Goal: Information Seeking & Learning: Learn about a topic

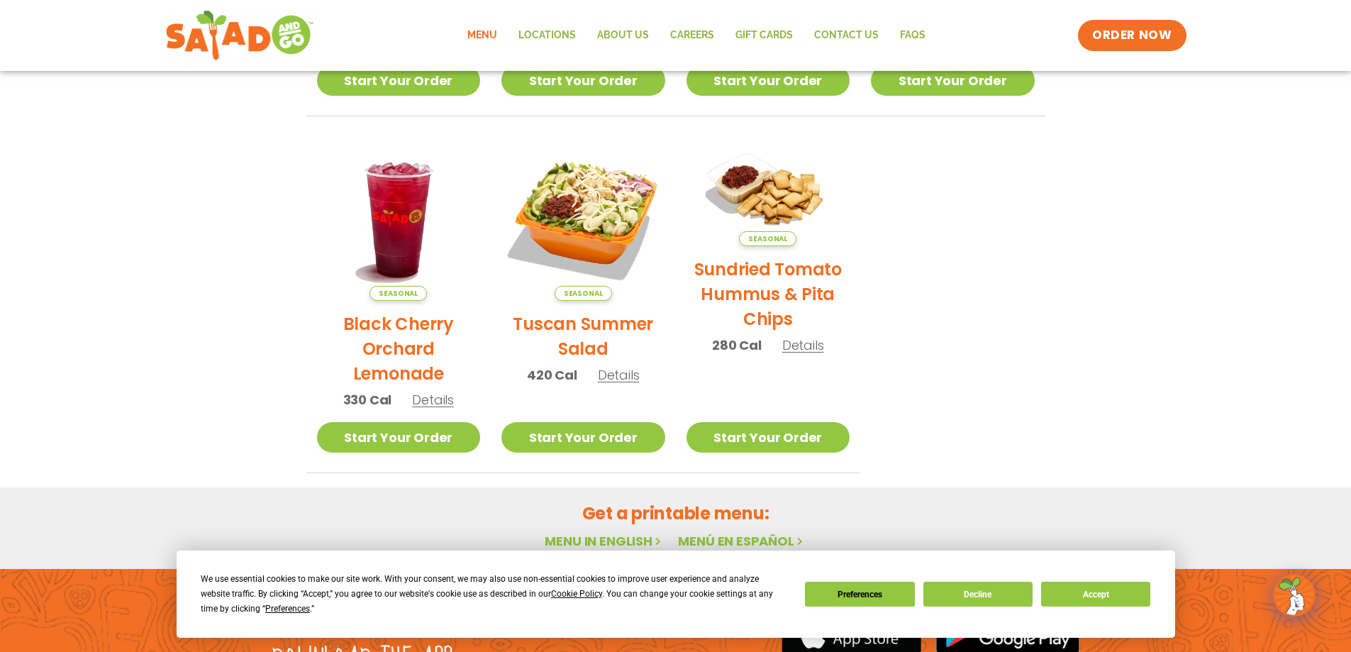
scroll to position [754, 0]
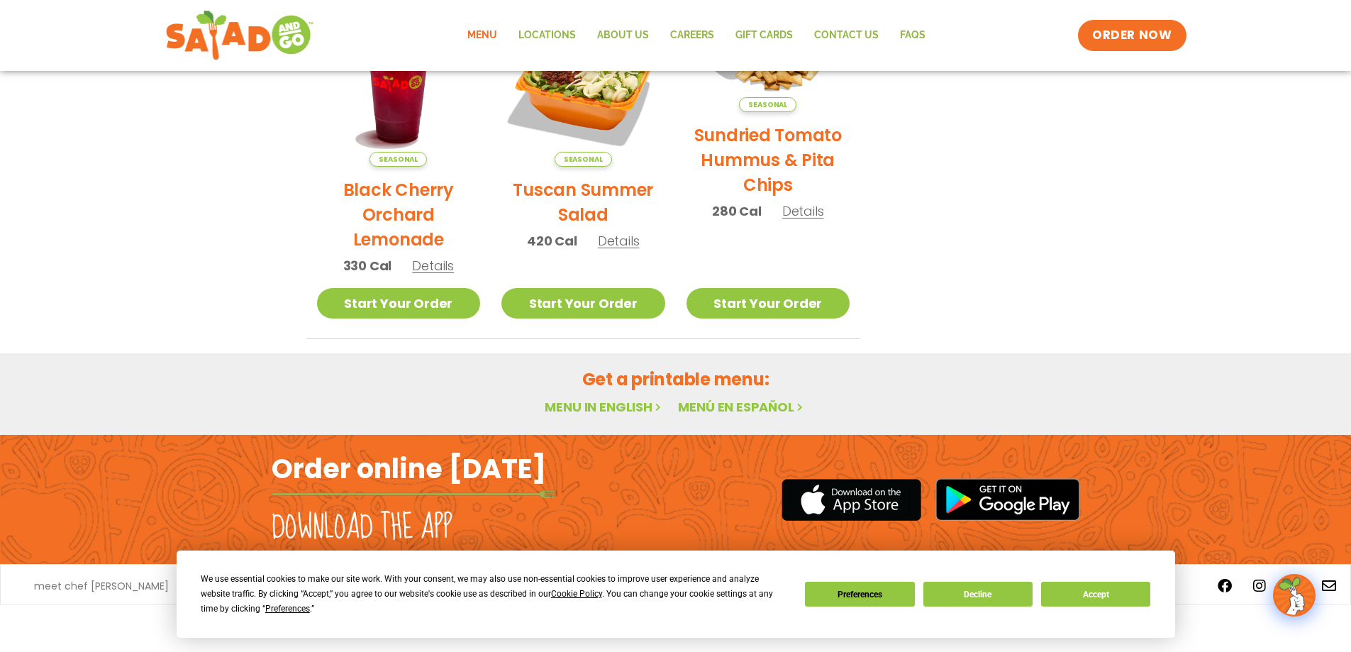
click at [620, 406] on link "Menu in English" at bounding box center [604, 407] width 119 height 18
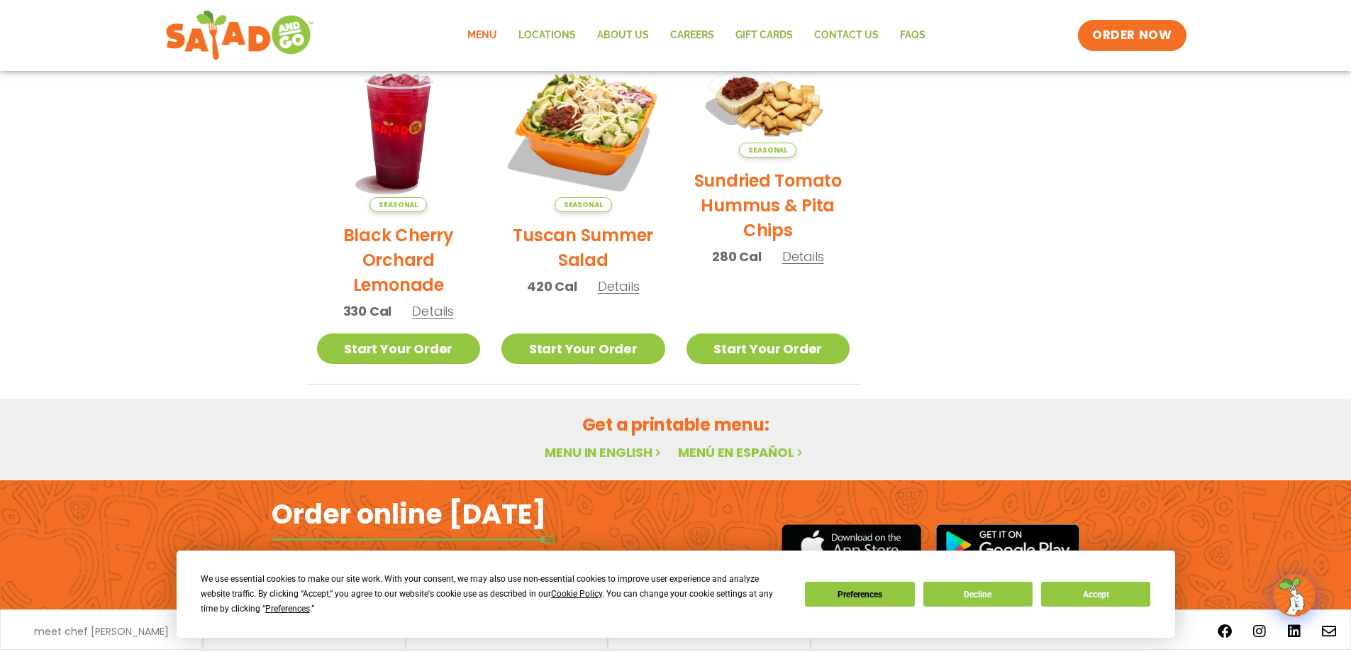
scroll to position [754, 0]
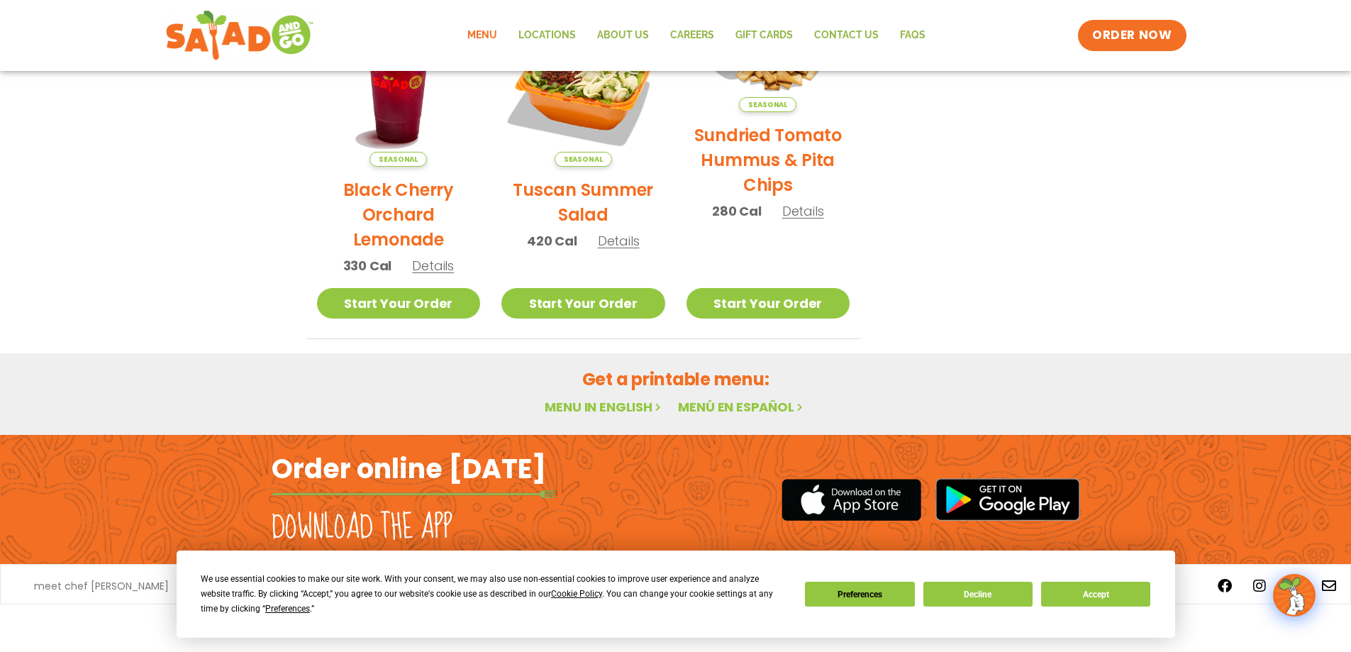
click at [1078, 610] on div "We use essential cookies to make our site work. With your consent, we may also …" at bounding box center [675, 593] width 949 height 45
click at [1099, 591] on button "Accept" at bounding box center [1095, 593] width 109 height 25
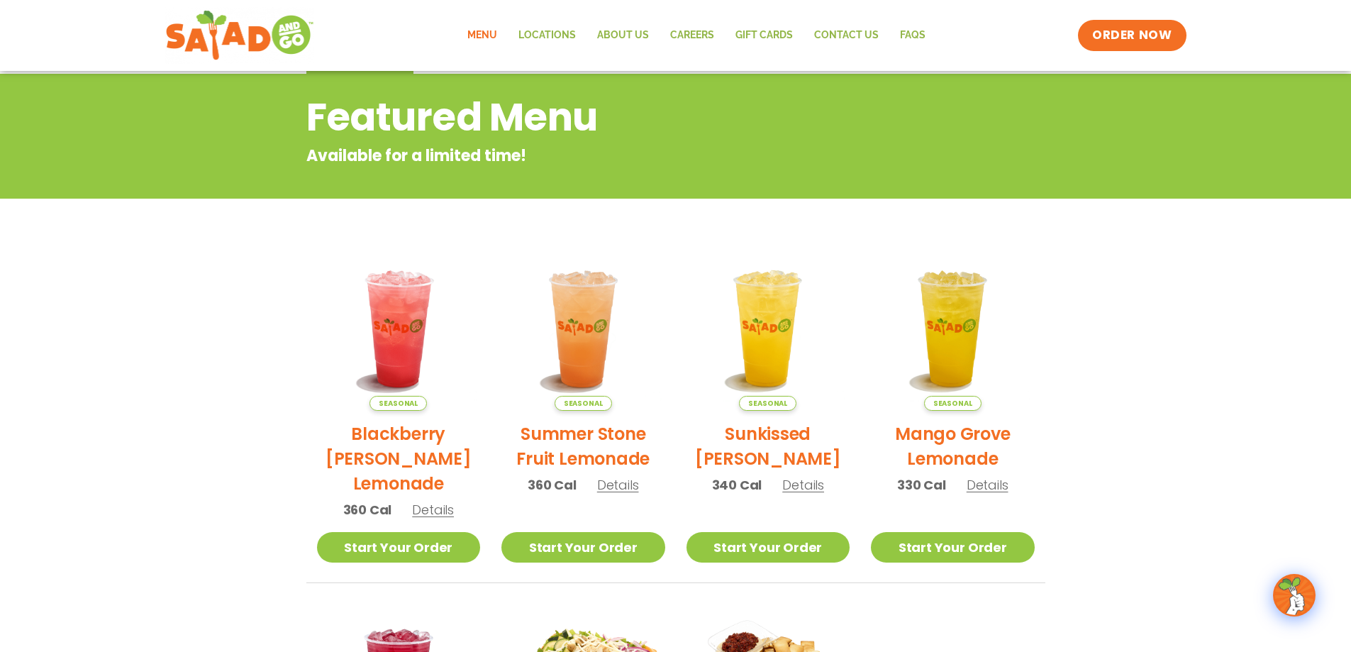
scroll to position [45, 0]
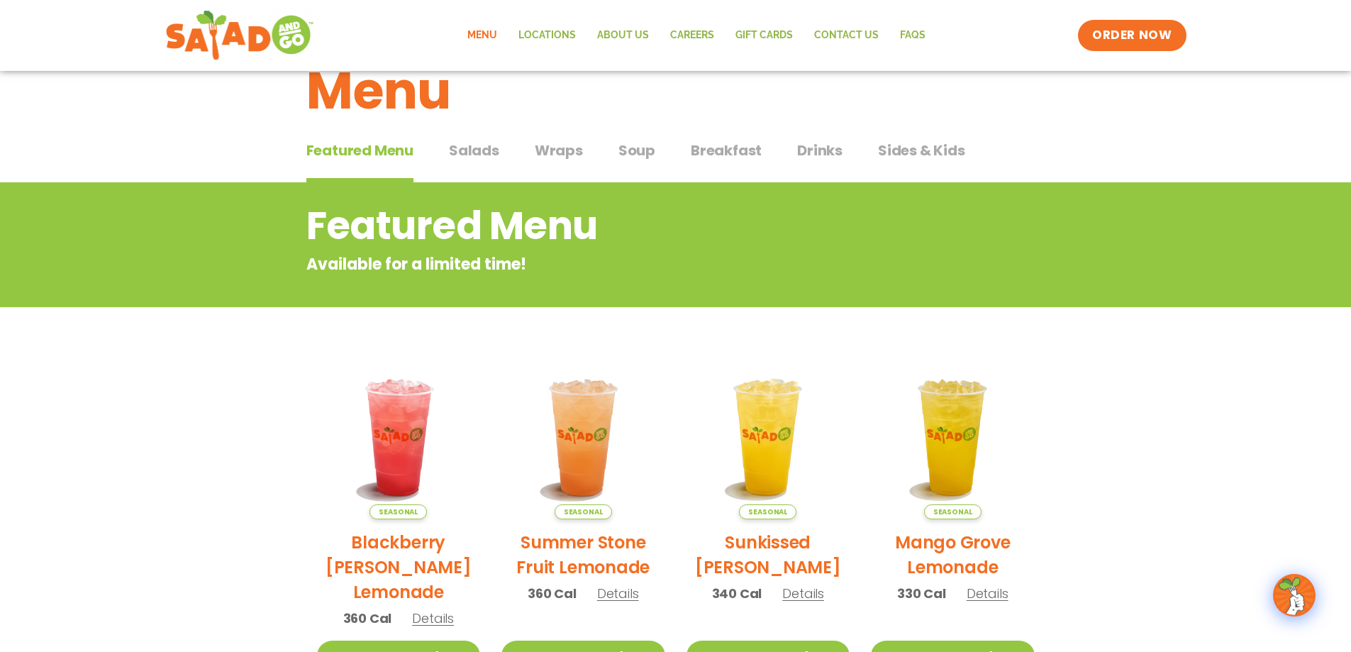
click at [481, 159] on span "Salads" at bounding box center [474, 150] width 50 height 21
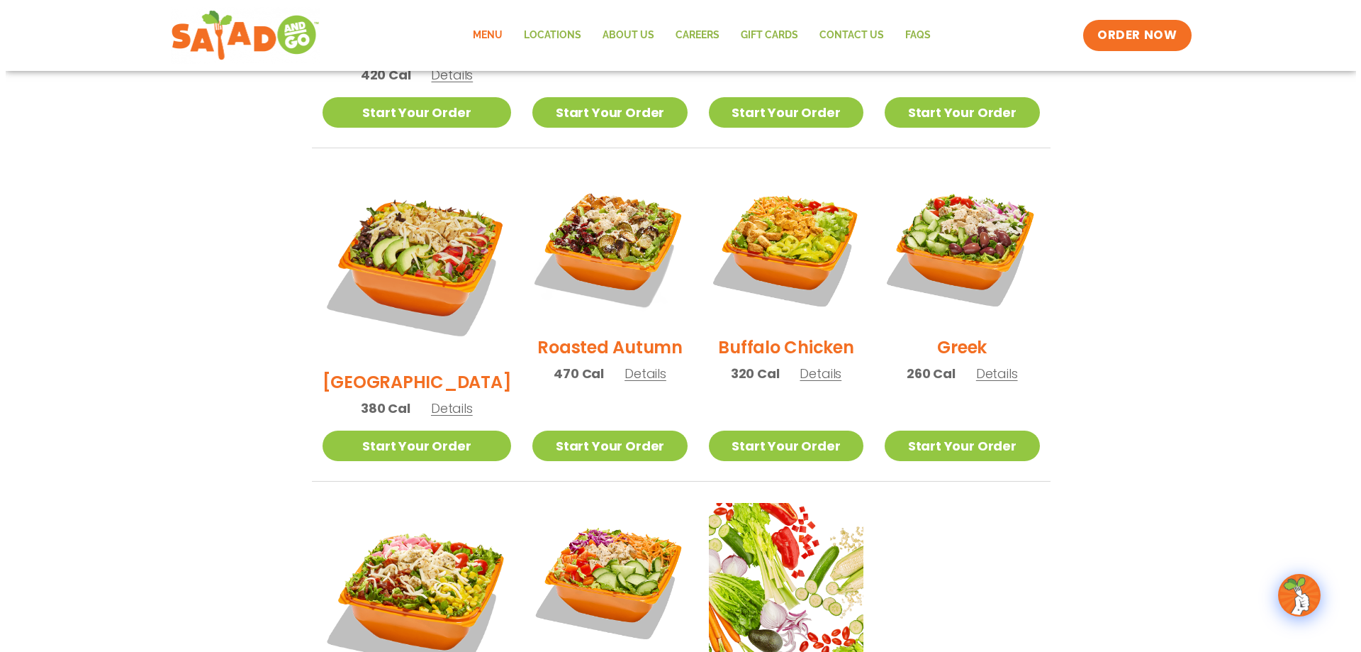
scroll to position [754, 0]
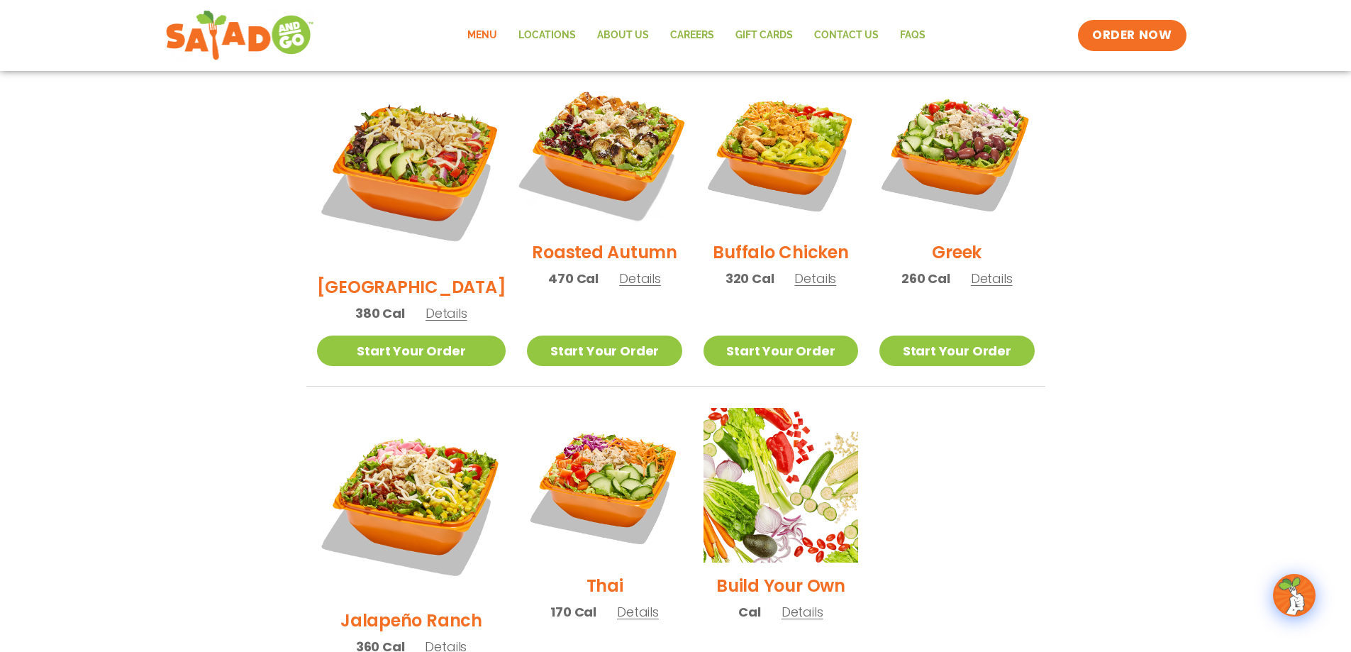
click at [595, 171] on img at bounding box center [604, 152] width 182 height 182
